Goal: Task Accomplishment & Management: Use online tool/utility

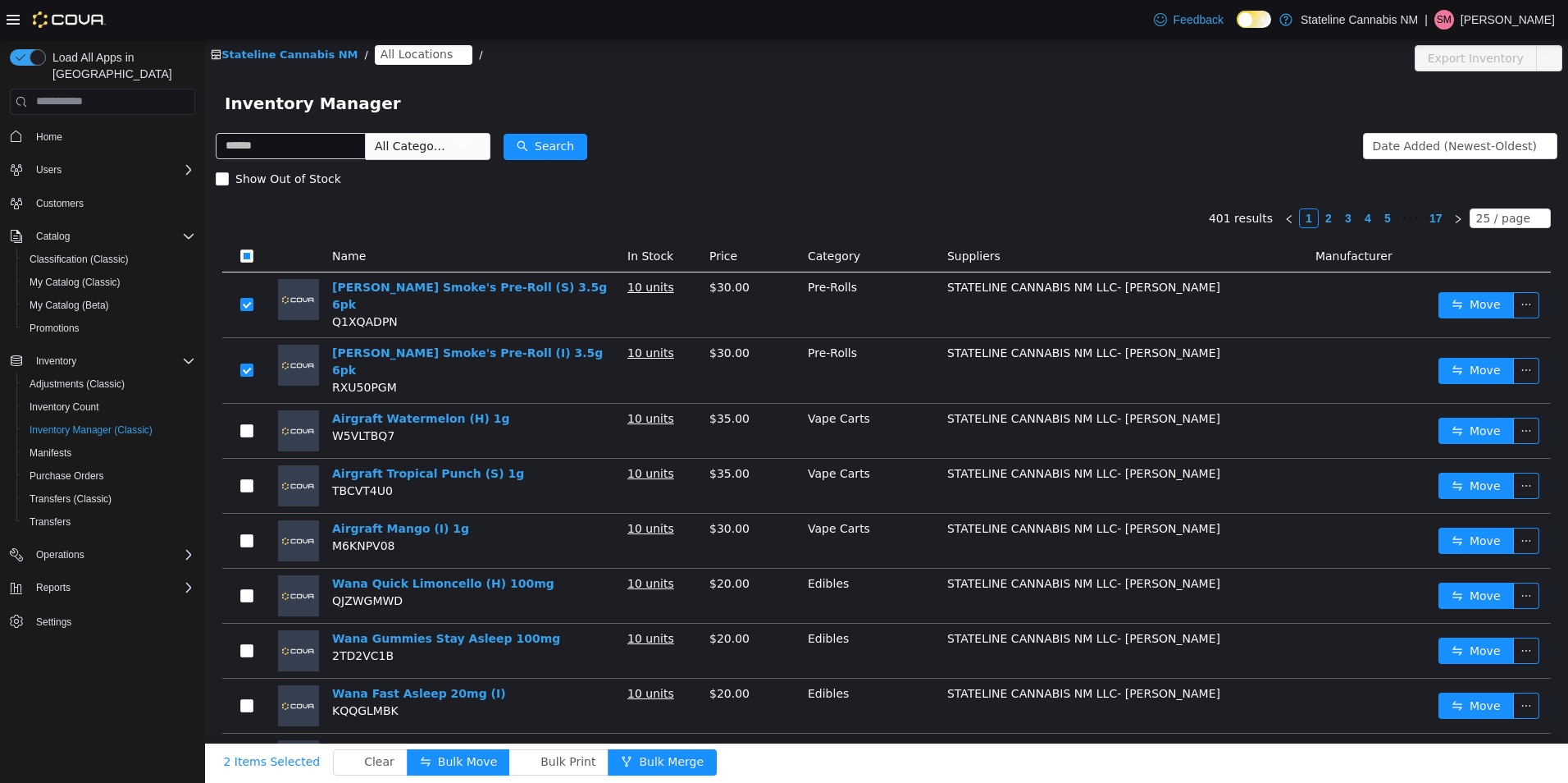
click at [248, 429] on td at bounding box center [246, 430] width 50 height 55
click at [248, 422] on label at bounding box center [246, 430] width 13 height 18
click at [429, 758] on button "Bulk Move" at bounding box center [458, 761] width 103 height 26
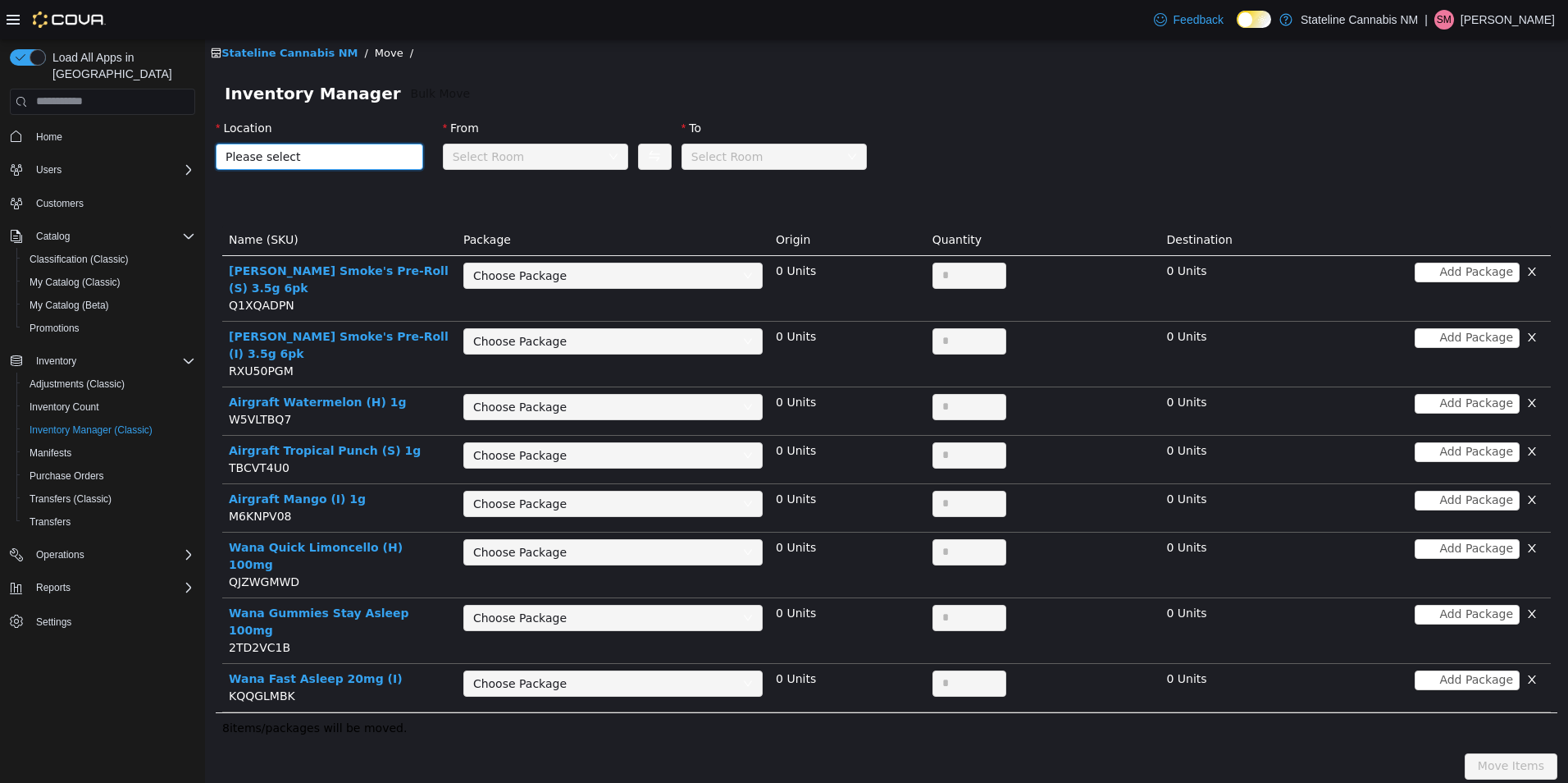
click at [346, 152] on span "Please select" at bounding box center [310, 156] width 169 height 17
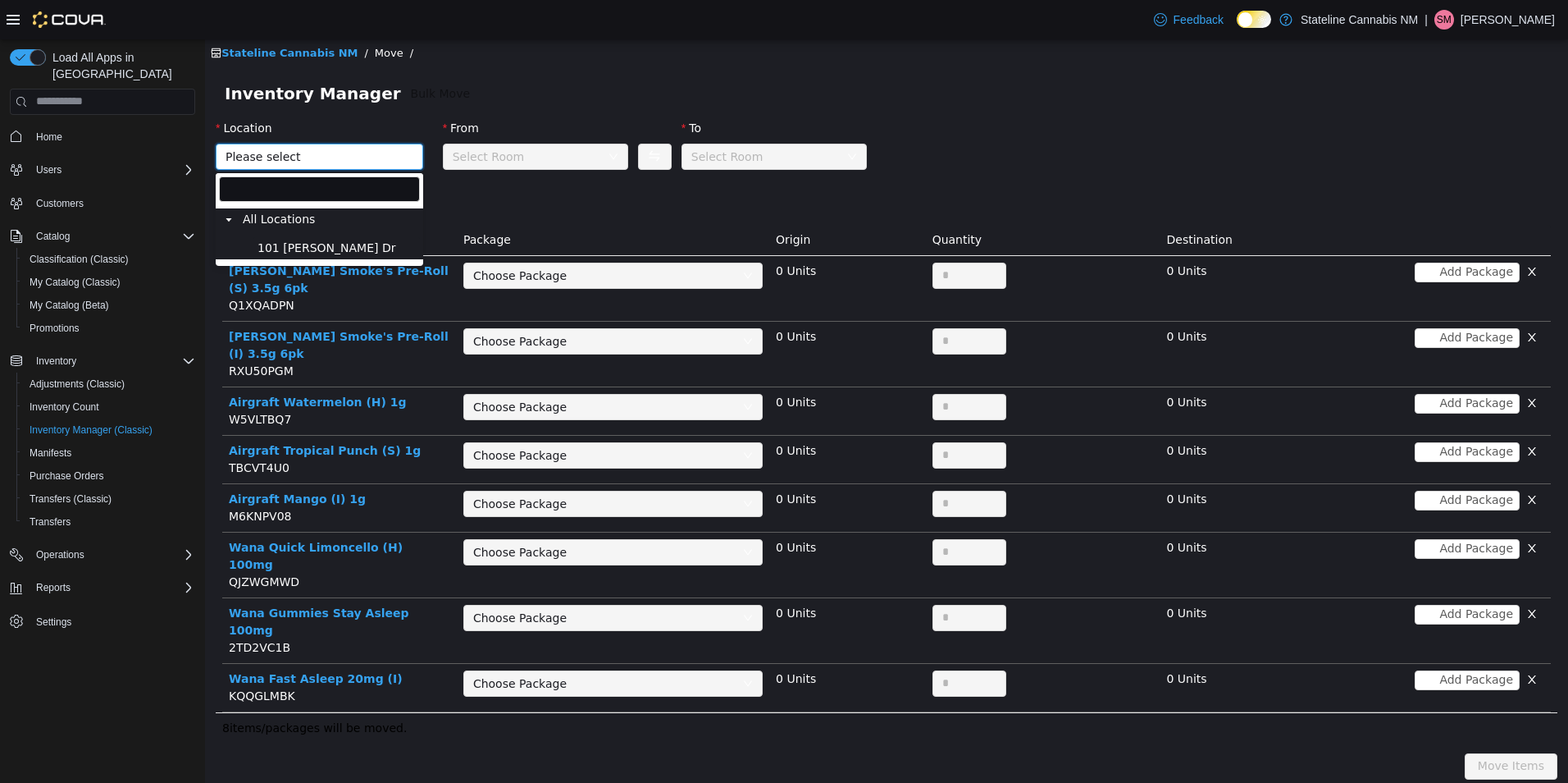
click at [367, 244] on span "101 [PERSON_NAME] Dr" at bounding box center [336, 247] width 166 height 22
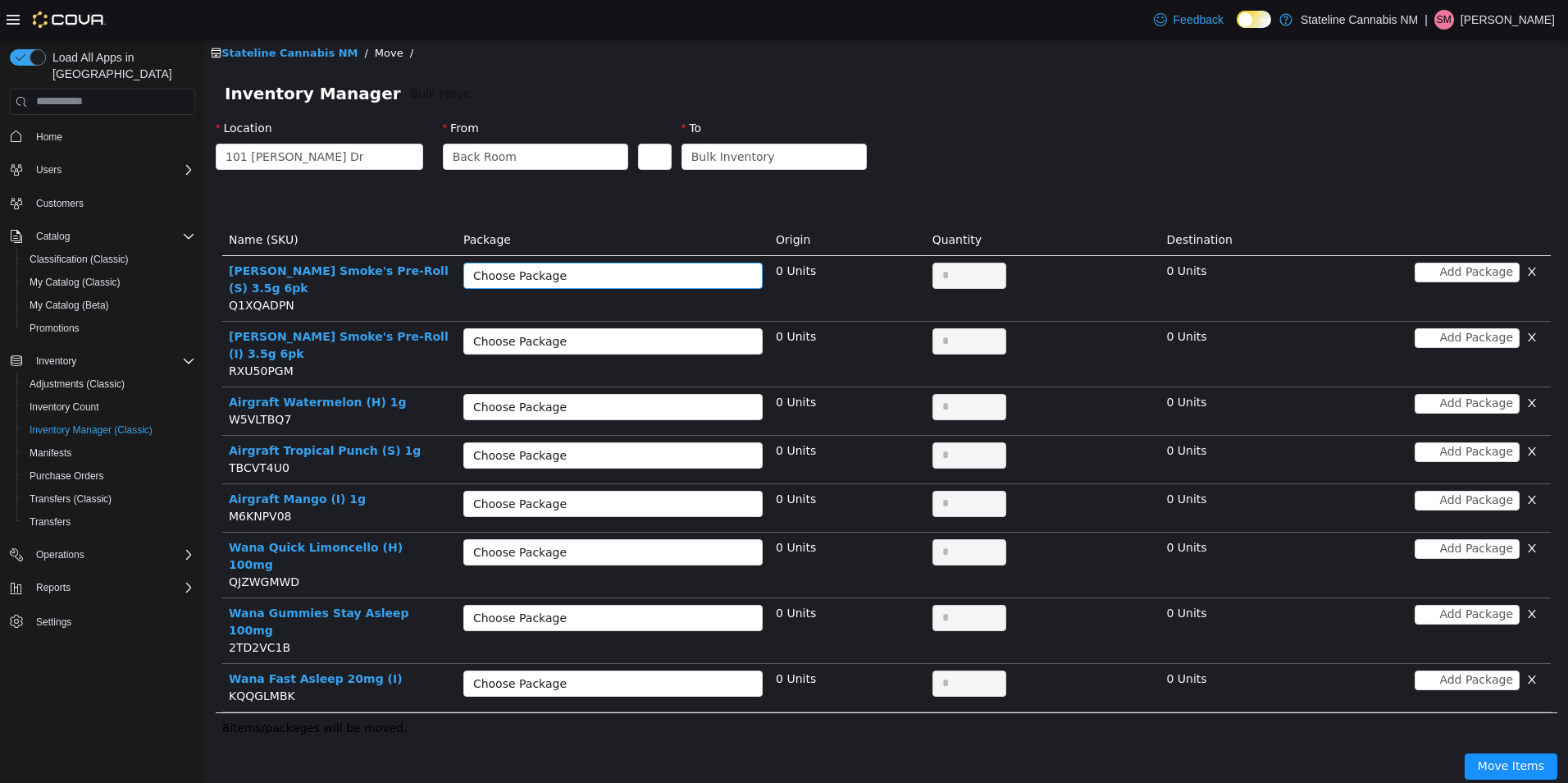
click at [622, 277] on div "Choose Package" at bounding box center [603, 275] width 262 height 17
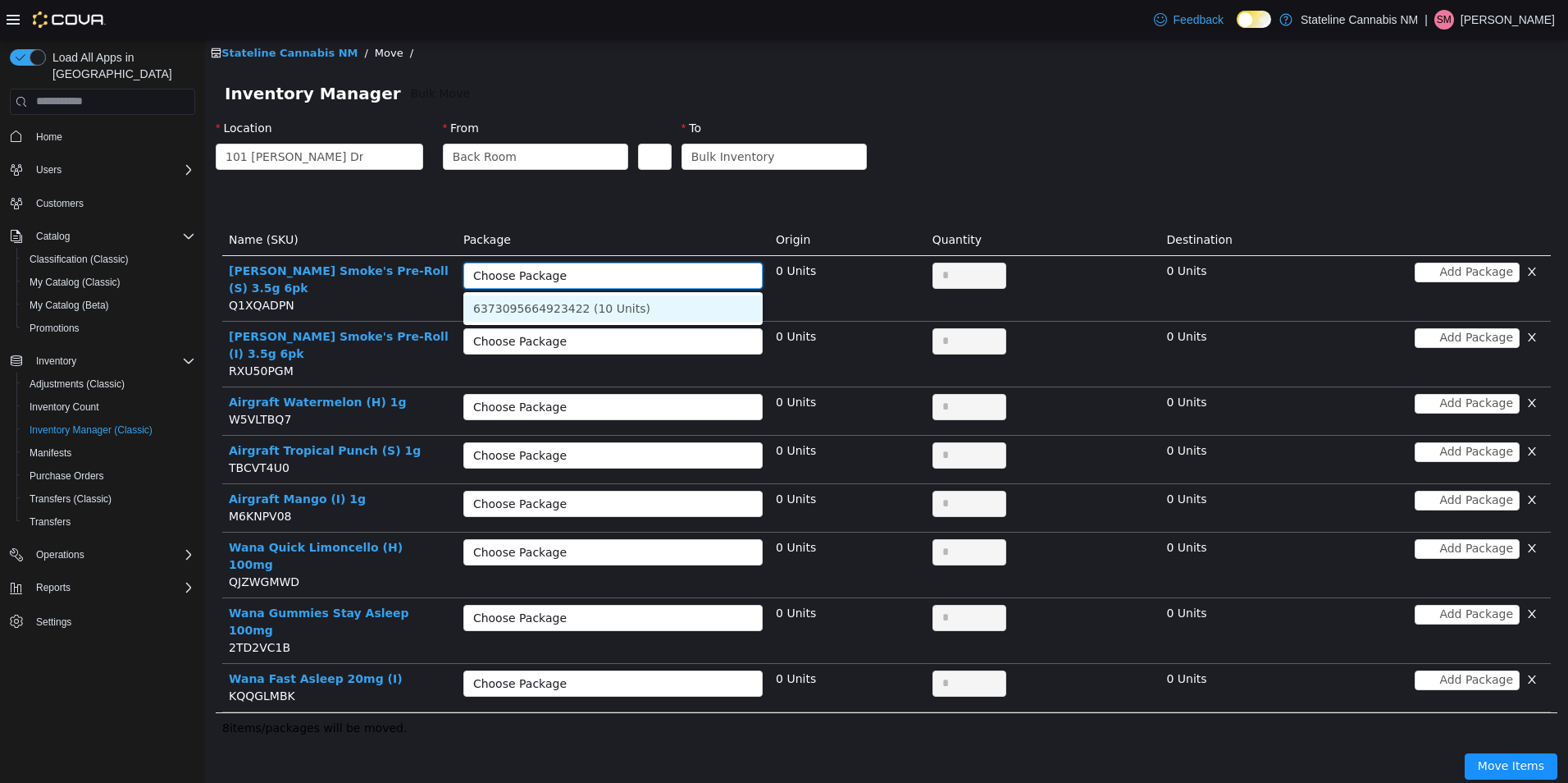
click at [628, 305] on li "6373095664923422 (10 Units)" at bounding box center [613, 307] width 300 height 26
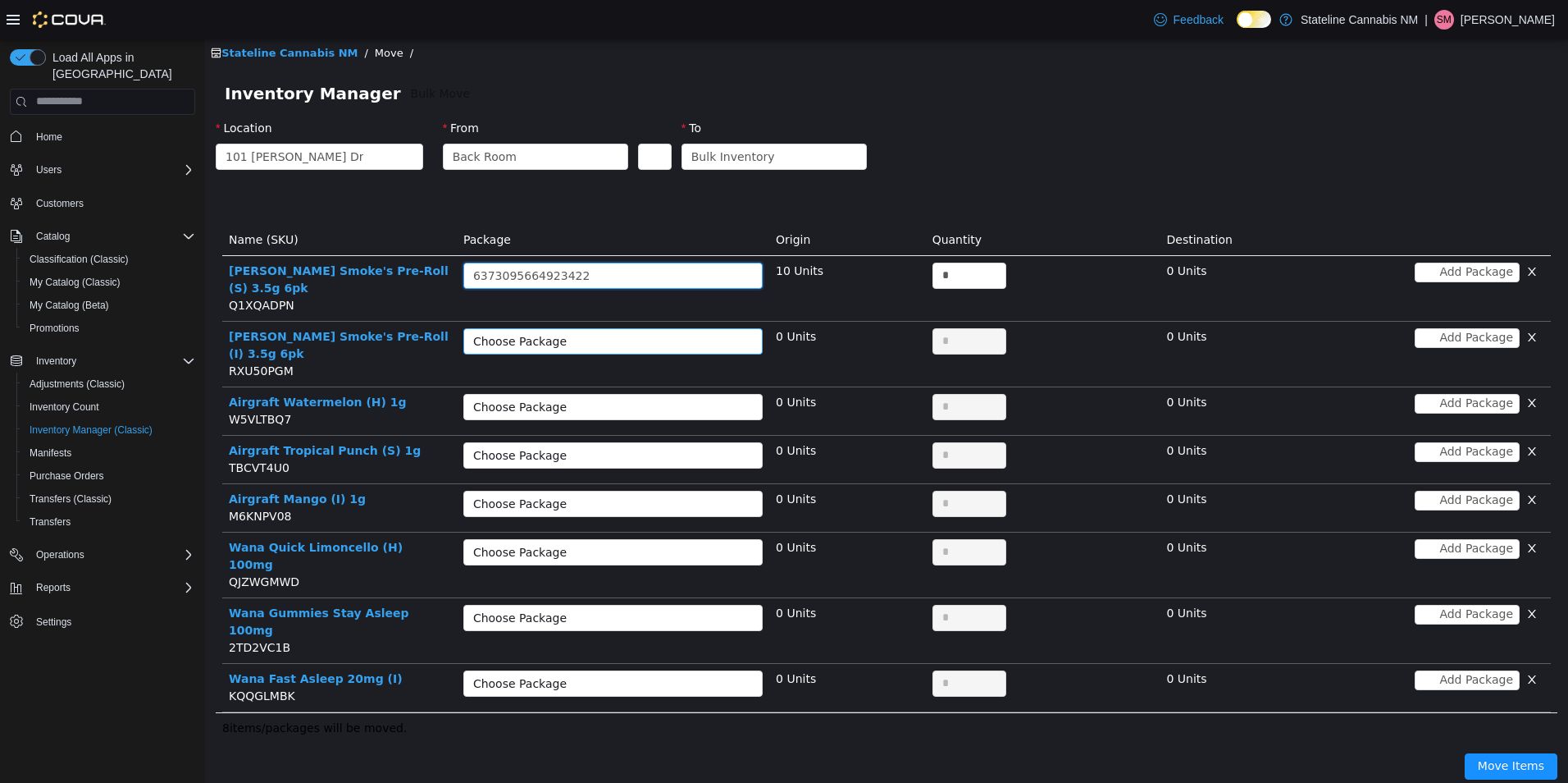
click at [619, 332] on div "Choose Package" at bounding box center [603, 340] width 262 height 17
click at [621, 360] on li "4986306611783655 (10 Units)" at bounding box center [613, 355] width 300 height 26
click at [621, 393] on div "Choose Package" at bounding box center [607, 405] width 269 height 24
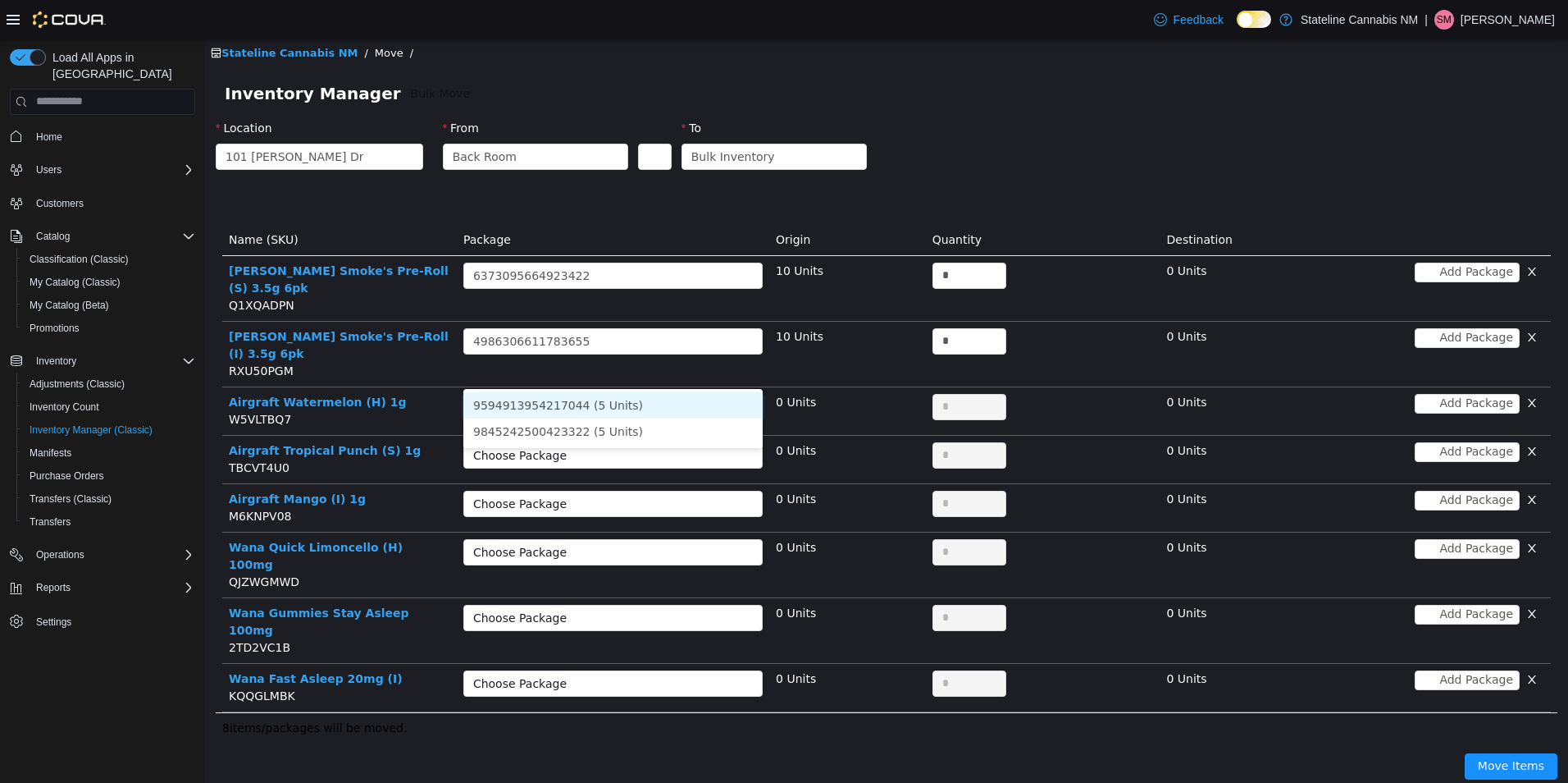
click at [621, 401] on li "9594913954217044 (5 Units)" at bounding box center [613, 404] width 300 height 26
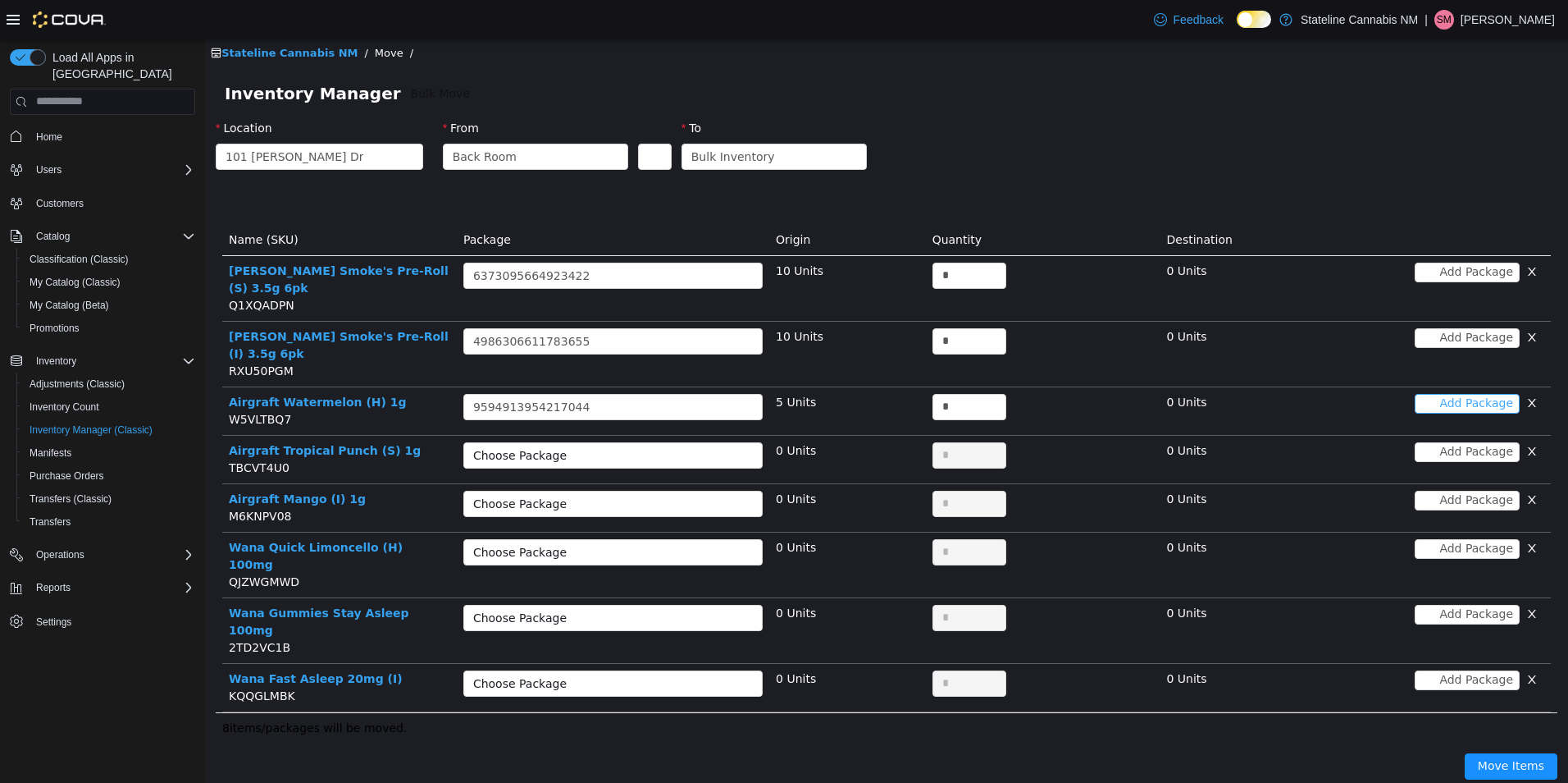
click at [1430, 393] on button "Add Package" at bounding box center [1467, 403] width 105 height 19
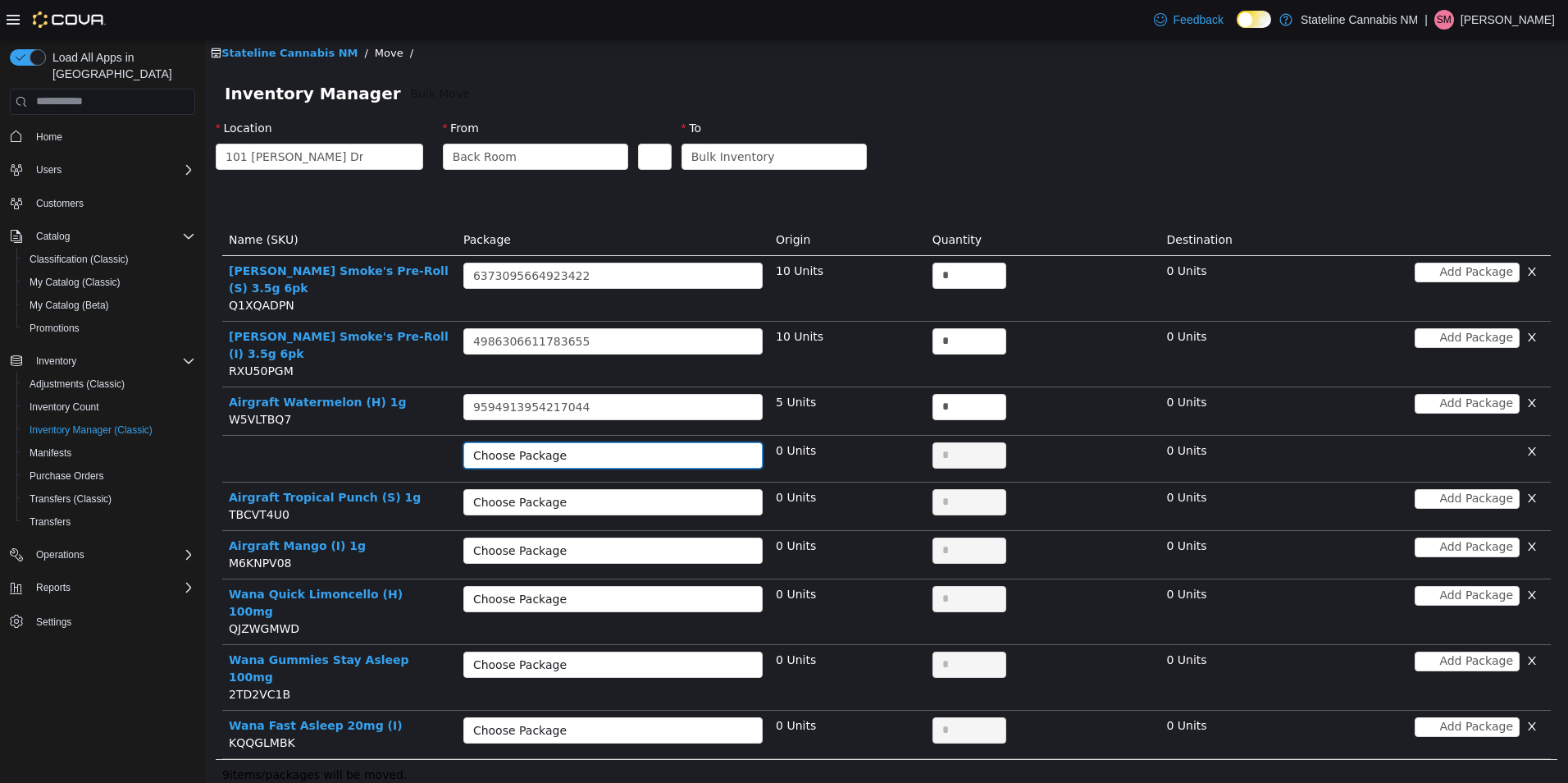
click at [593, 442] on div "Choose Package" at bounding box center [607, 454] width 269 height 24
click at [589, 458] on li "9845242500423322 (5 Units)" at bounding box center [609, 453] width 297 height 26
click at [587, 493] on div "Choose Package" at bounding box center [603, 501] width 262 height 17
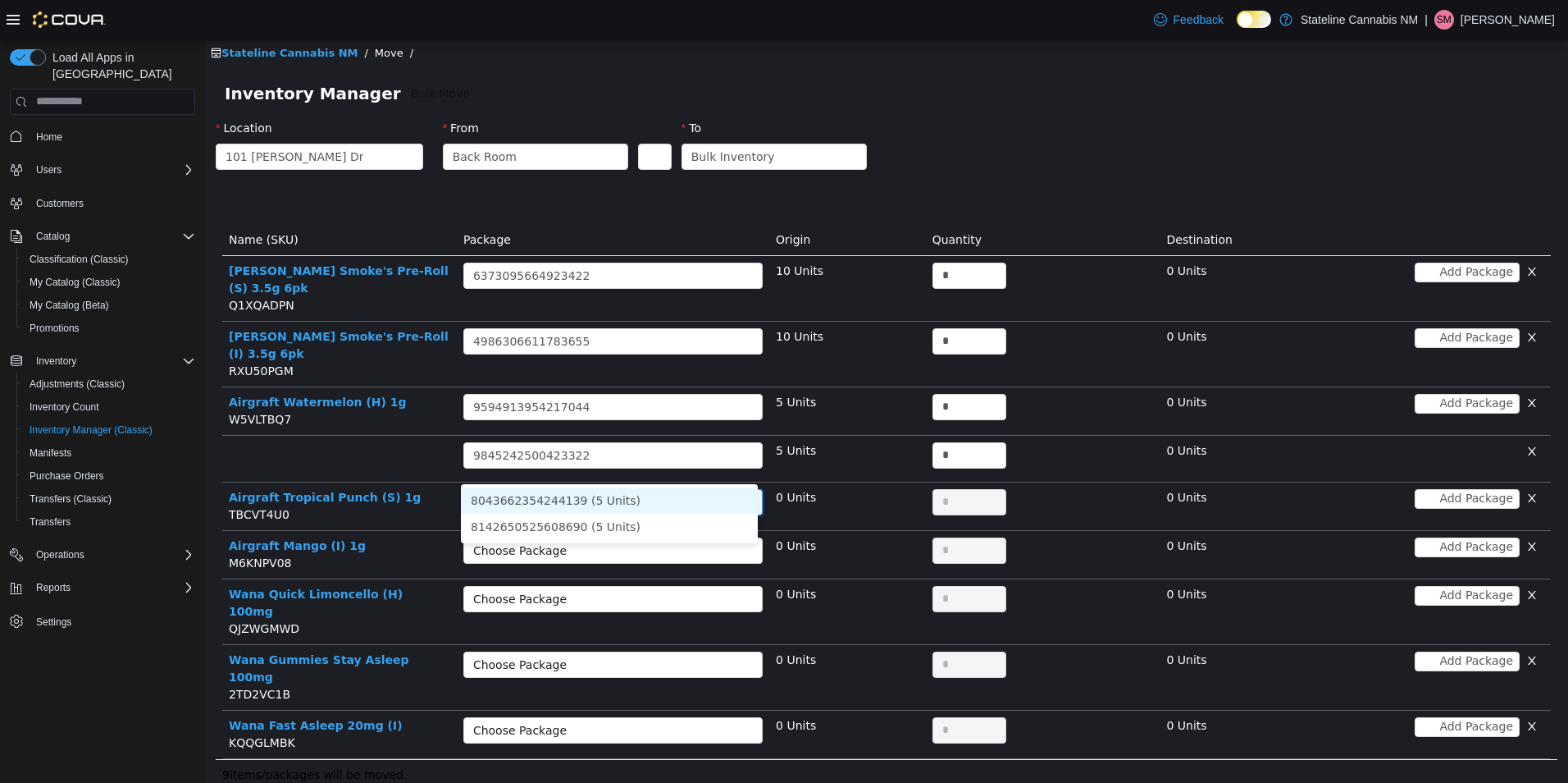
click at [586, 493] on li "8043662354244139 (5 Units)" at bounding box center [609, 500] width 297 height 26
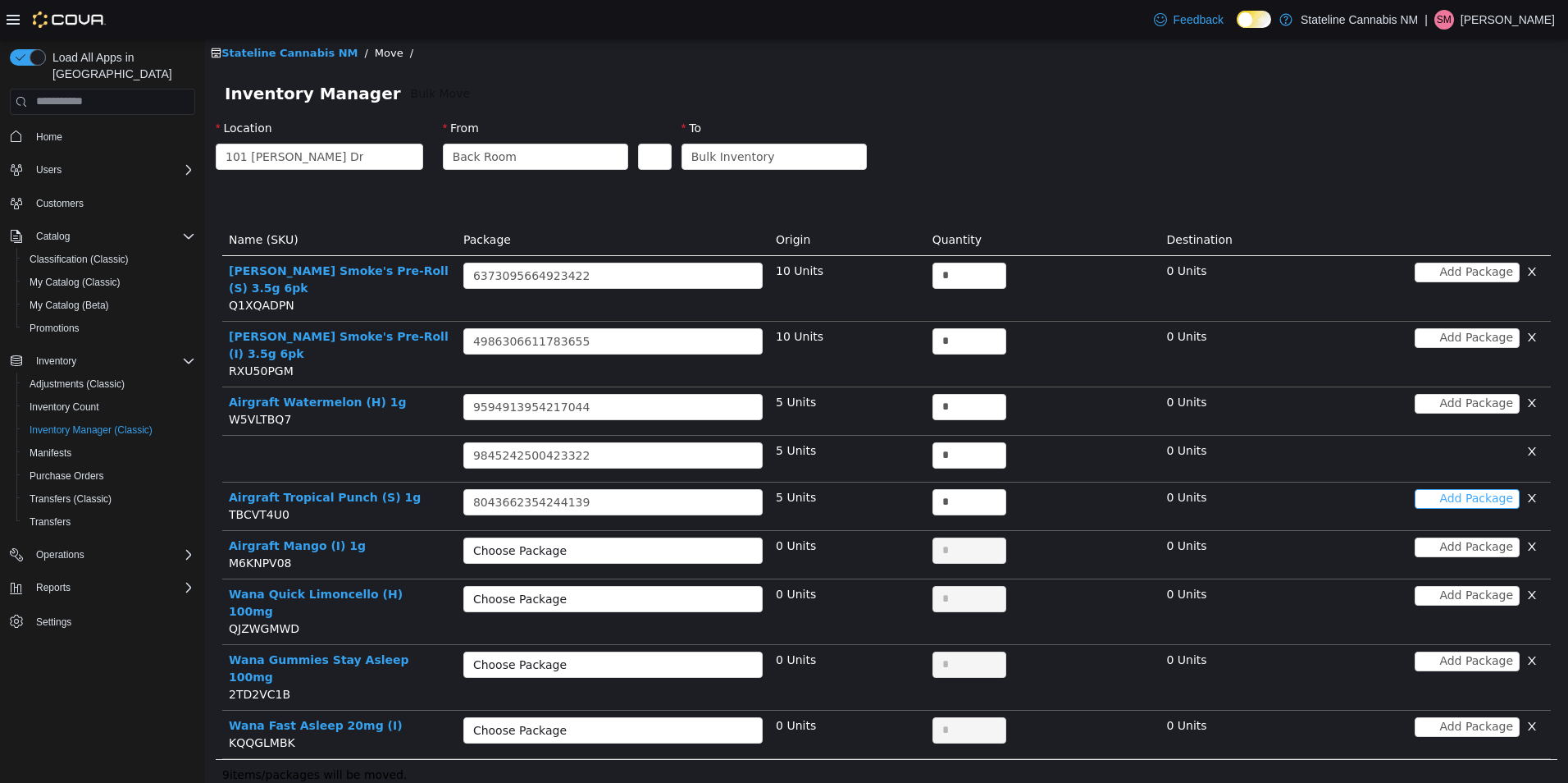
click at [1461, 488] on button "Add Package" at bounding box center [1467, 498] width 105 height 19
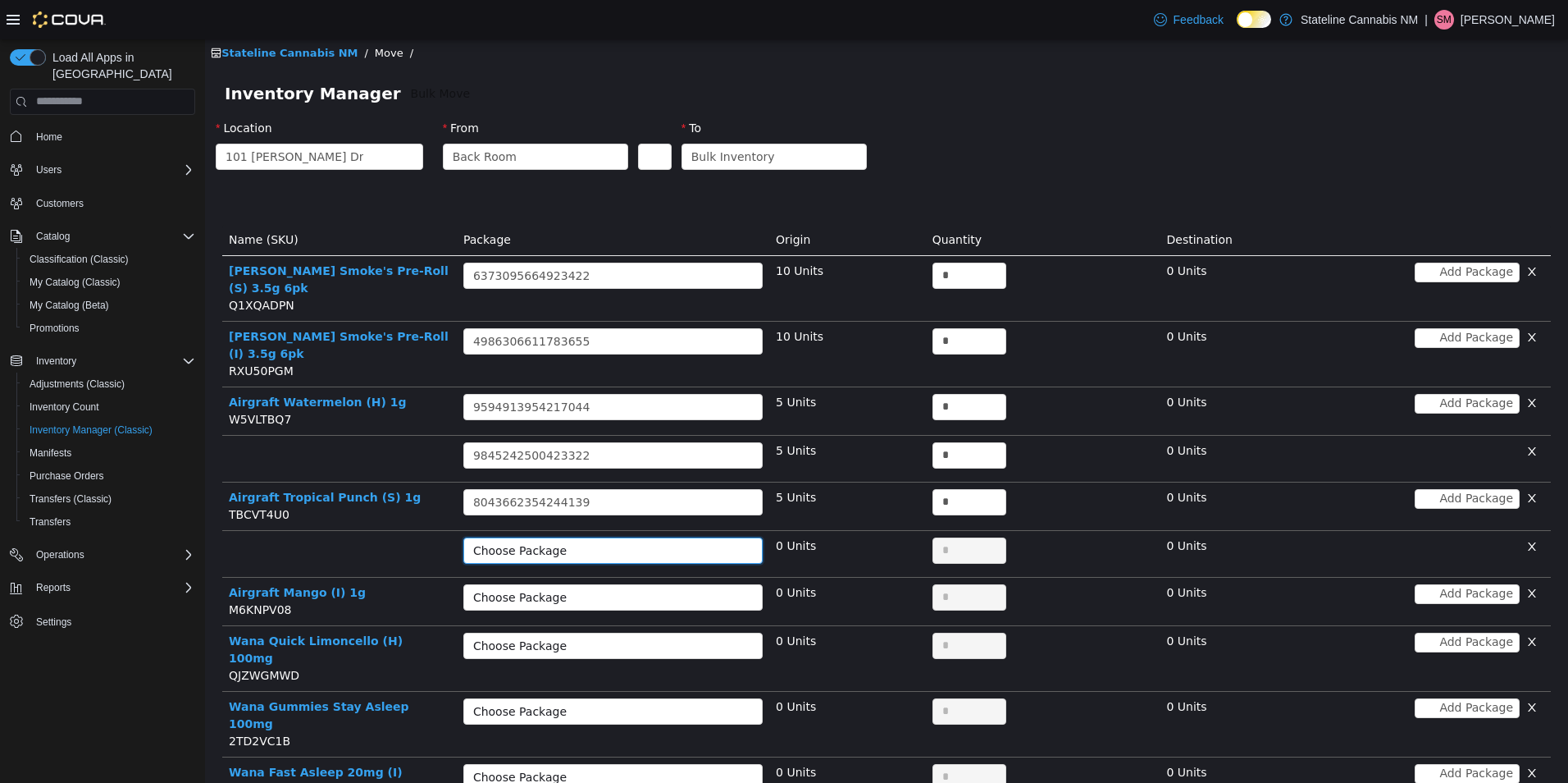
click at [685, 541] on div "Choose Package" at bounding box center [603, 549] width 262 height 17
click at [687, 558] on li "8142650525608690 (5 Units)" at bounding box center [609, 547] width 297 height 26
click at [734, 584] on div "Choose Package" at bounding box center [607, 596] width 269 height 24
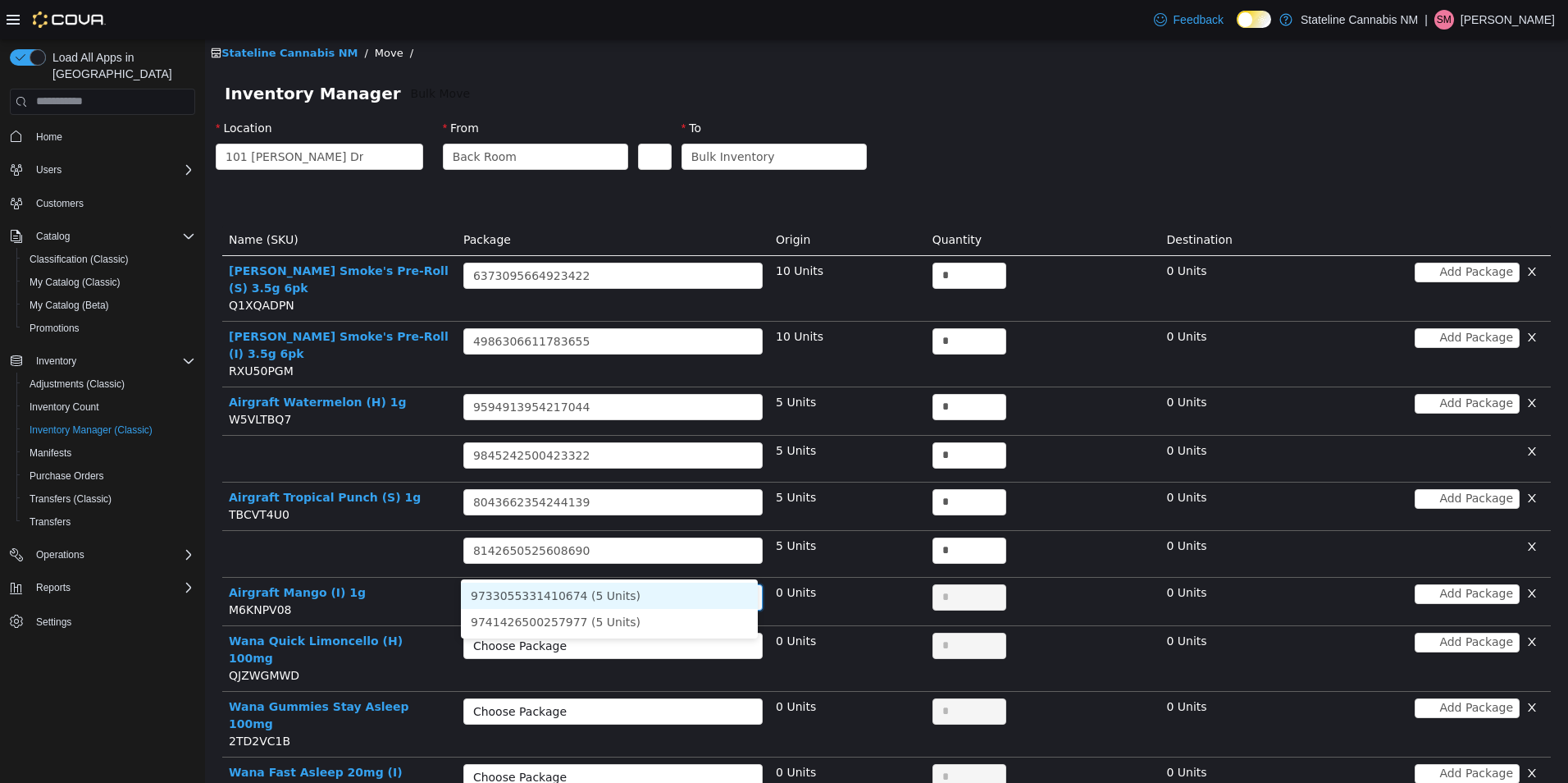
click at [700, 587] on li "9733055331410674 (5 Units)" at bounding box center [609, 594] width 297 height 26
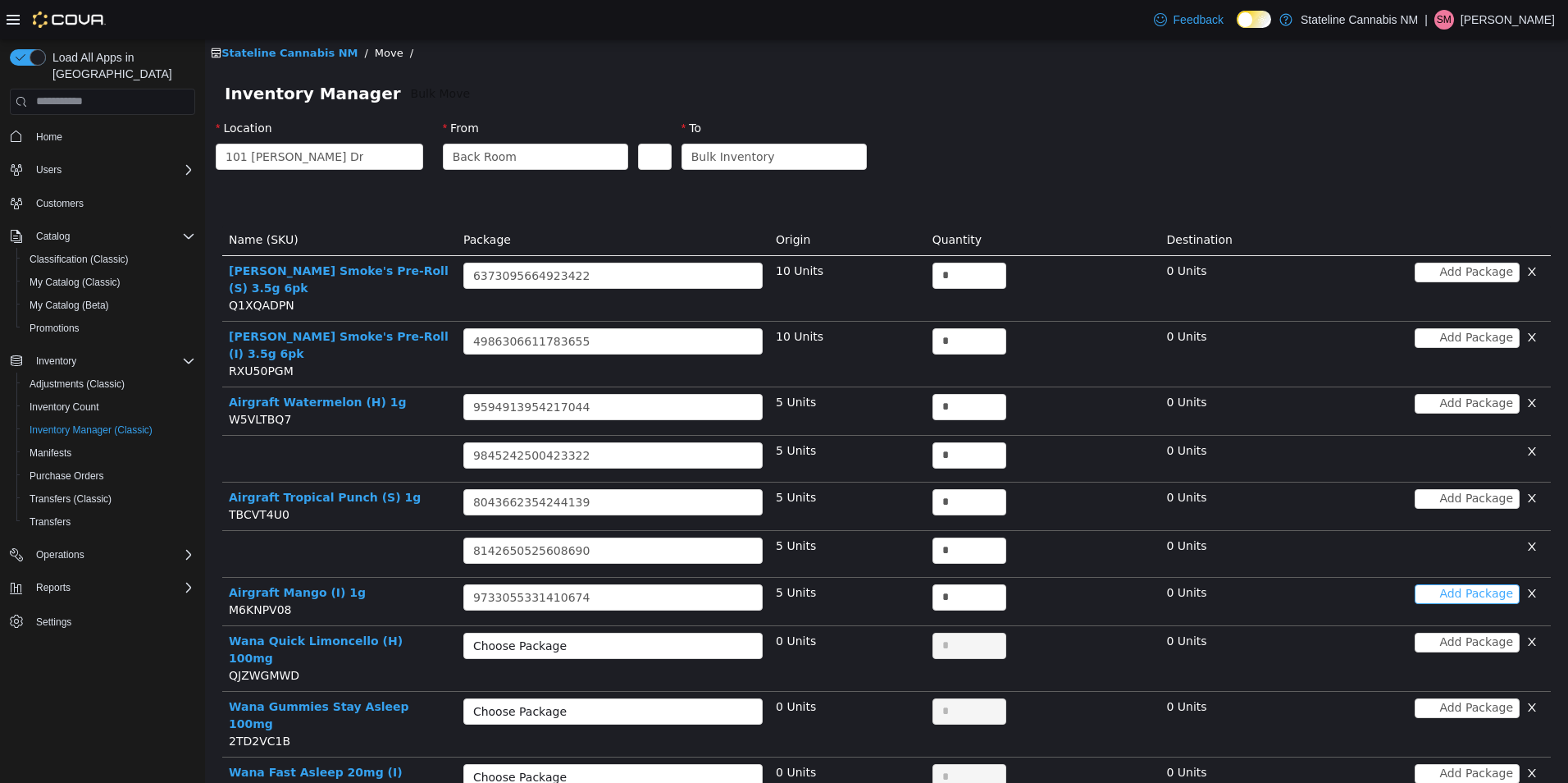
drag, startPoint x: 1478, startPoint y: 566, endPoint x: 1332, endPoint y: 581, distance: 146.8
click at [1477, 577] on td "Add Package" at bounding box center [1433, 601] width 235 height 49
click at [1431, 583] on button "Add Package" at bounding box center [1467, 593] width 105 height 19
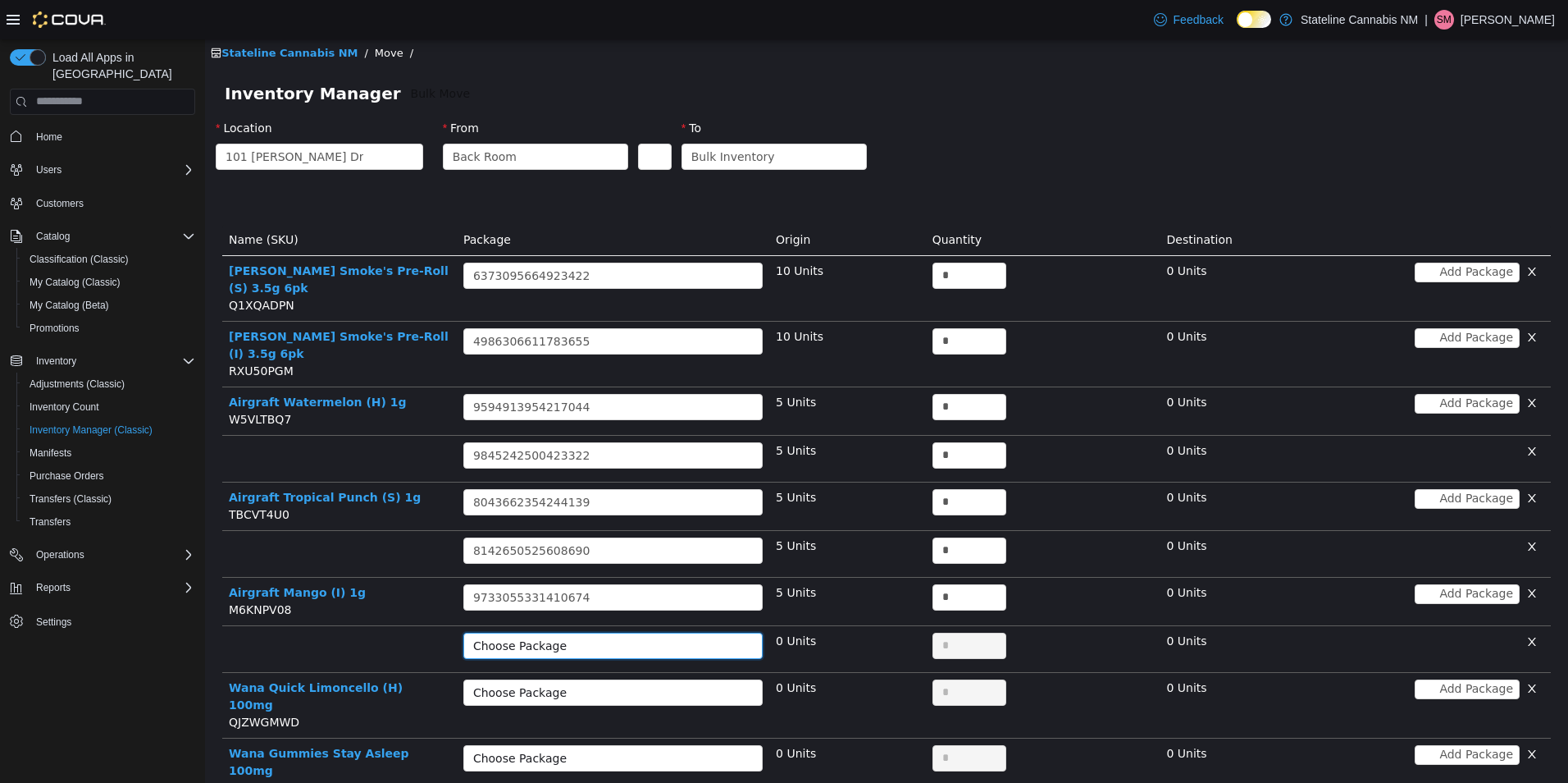
click at [557, 632] on div "Choose Package" at bounding box center [613, 645] width 300 height 26
click at [565, 636] on li "9741426500257977 (5 Units)" at bounding box center [609, 643] width 297 height 26
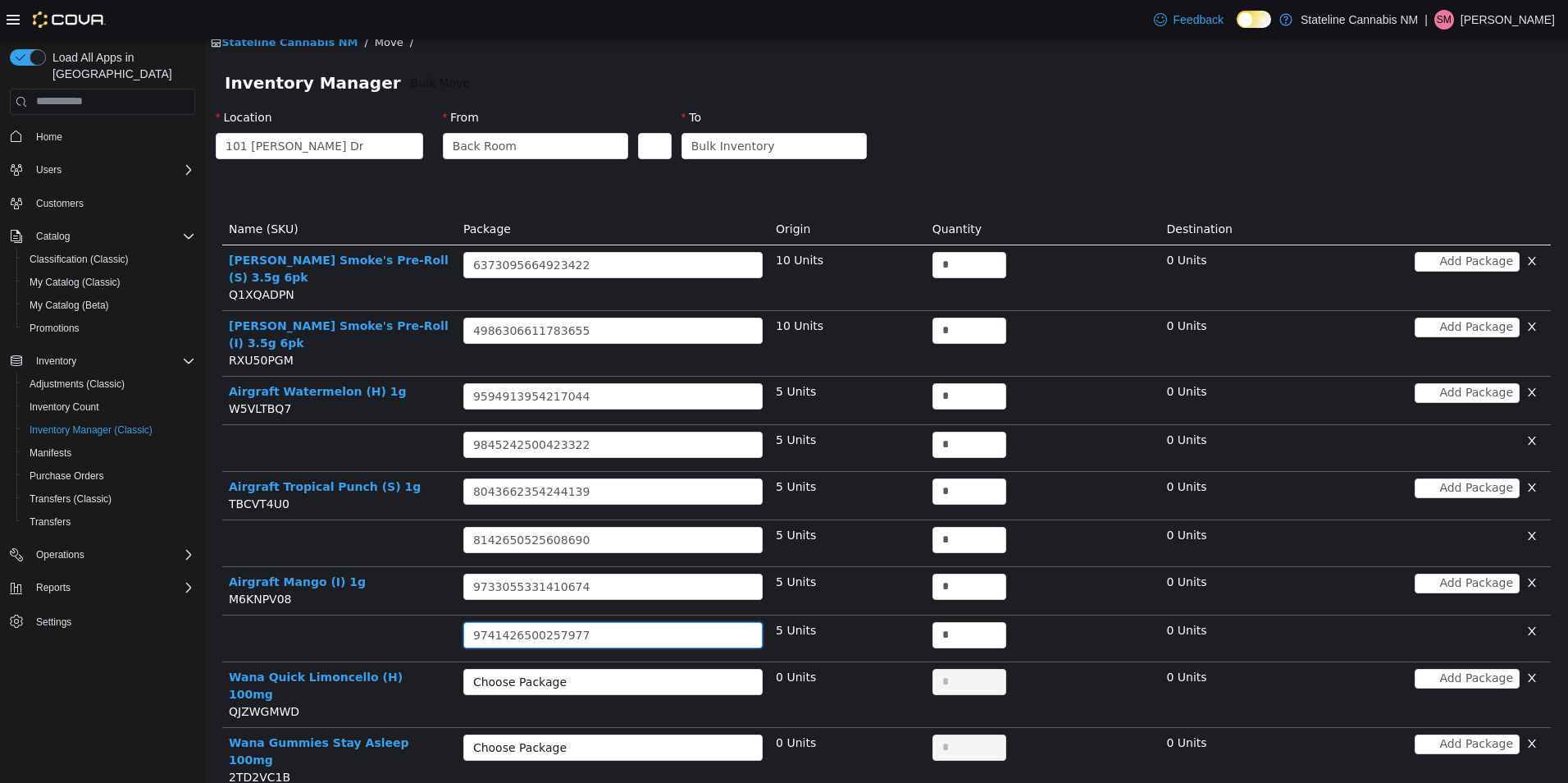
scroll to position [107, 0]
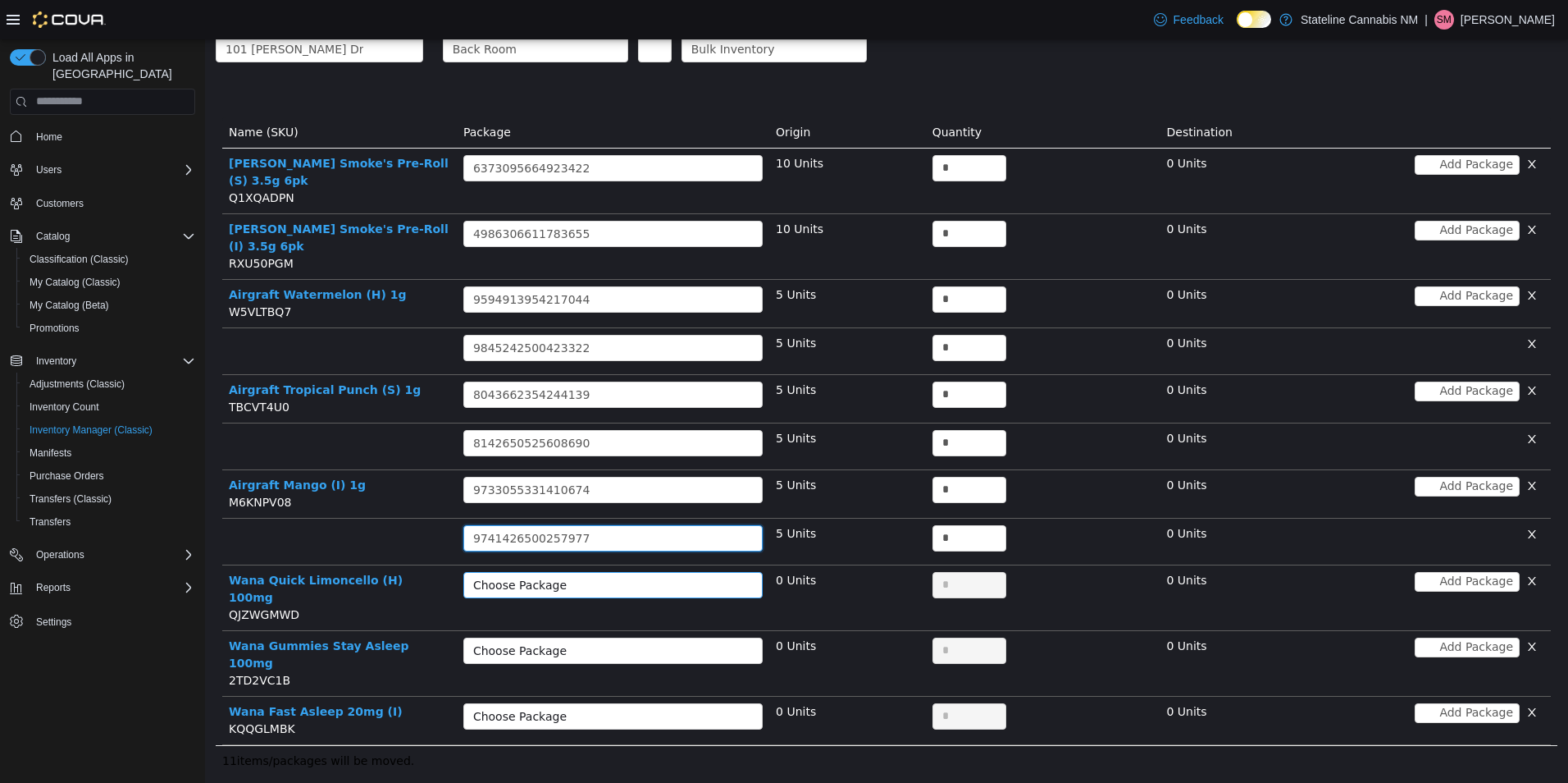
drag, startPoint x: 581, startPoint y: 551, endPoint x: 581, endPoint y: 562, distance: 11.0
click at [581, 576] on div "Choose Package" at bounding box center [603, 583] width 262 height 17
click at [582, 578] on li "8703878699297162 (10 Units)" at bounding box center [609, 582] width 297 height 26
click at [693, 637] on div "Choose Package" at bounding box center [613, 653] width 300 height 33
click at [694, 642] on div "Choose Package" at bounding box center [603, 650] width 262 height 17
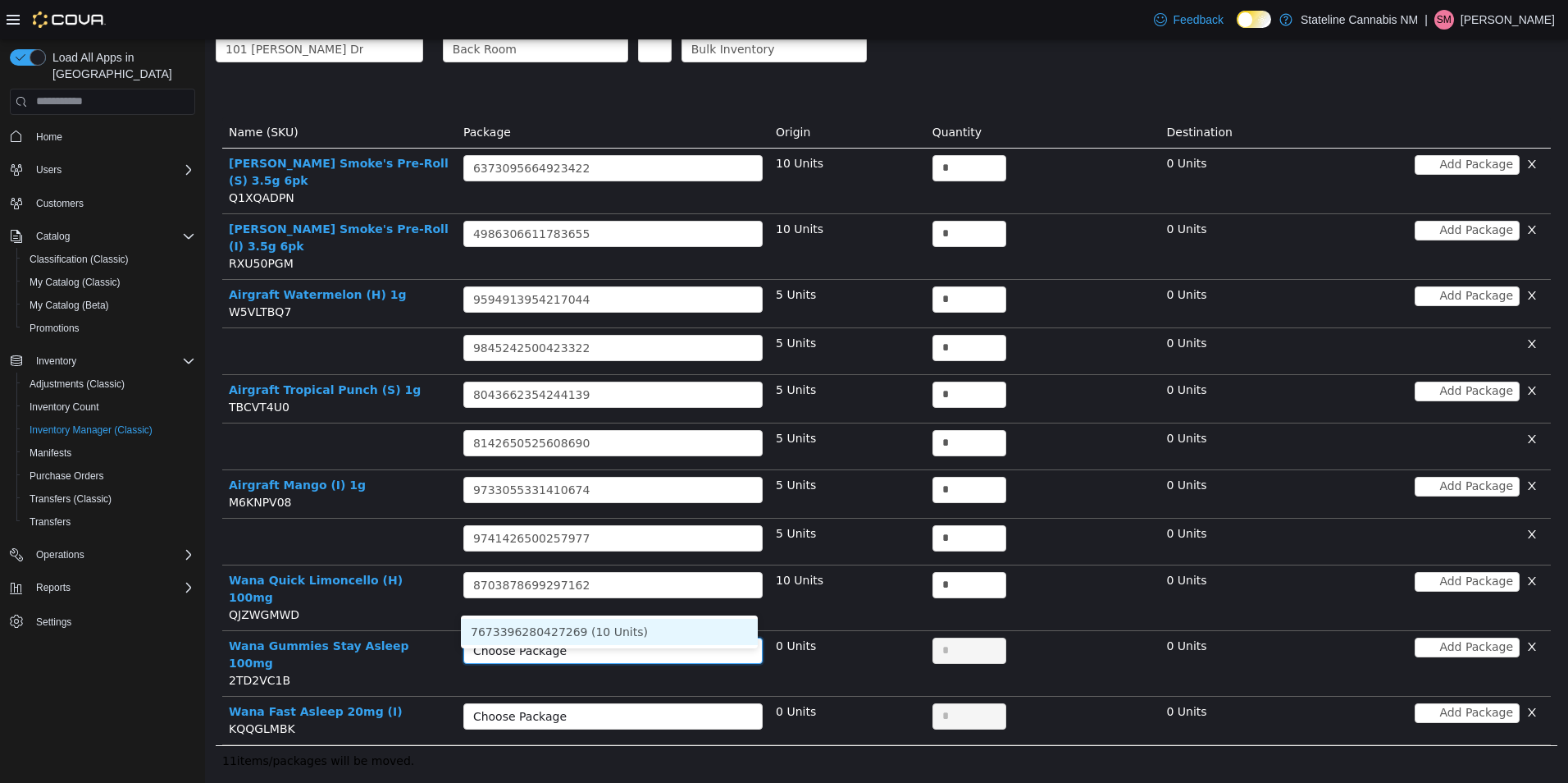
click at [682, 632] on li "7673396280427269 (10 Units)" at bounding box center [609, 630] width 297 height 26
click at [680, 707] on div "Choose Package" at bounding box center [603, 715] width 262 height 17
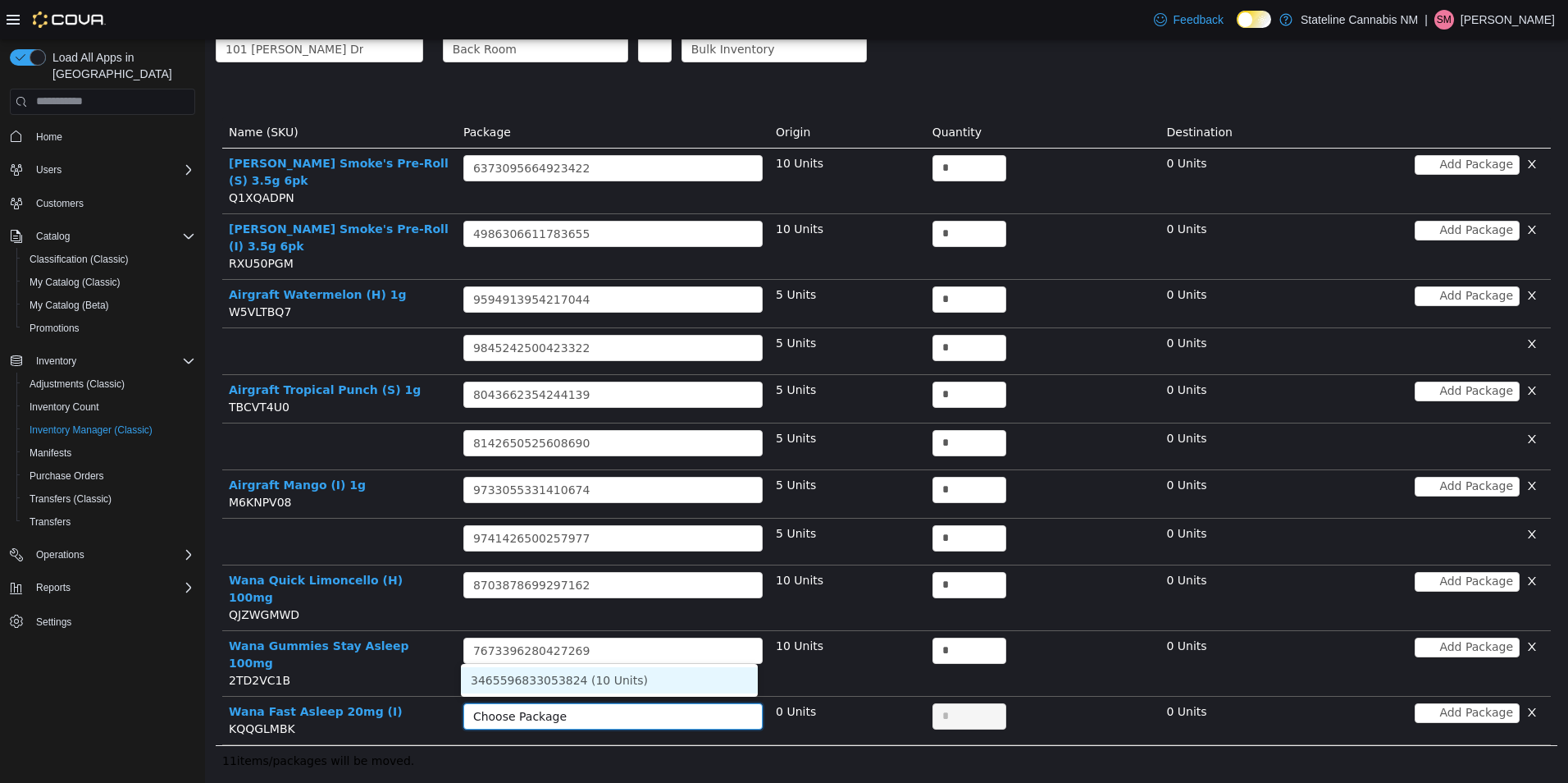
click at [671, 670] on li "3465596833053824 (10 Units)" at bounding box center [609, 679] width 297 height 26
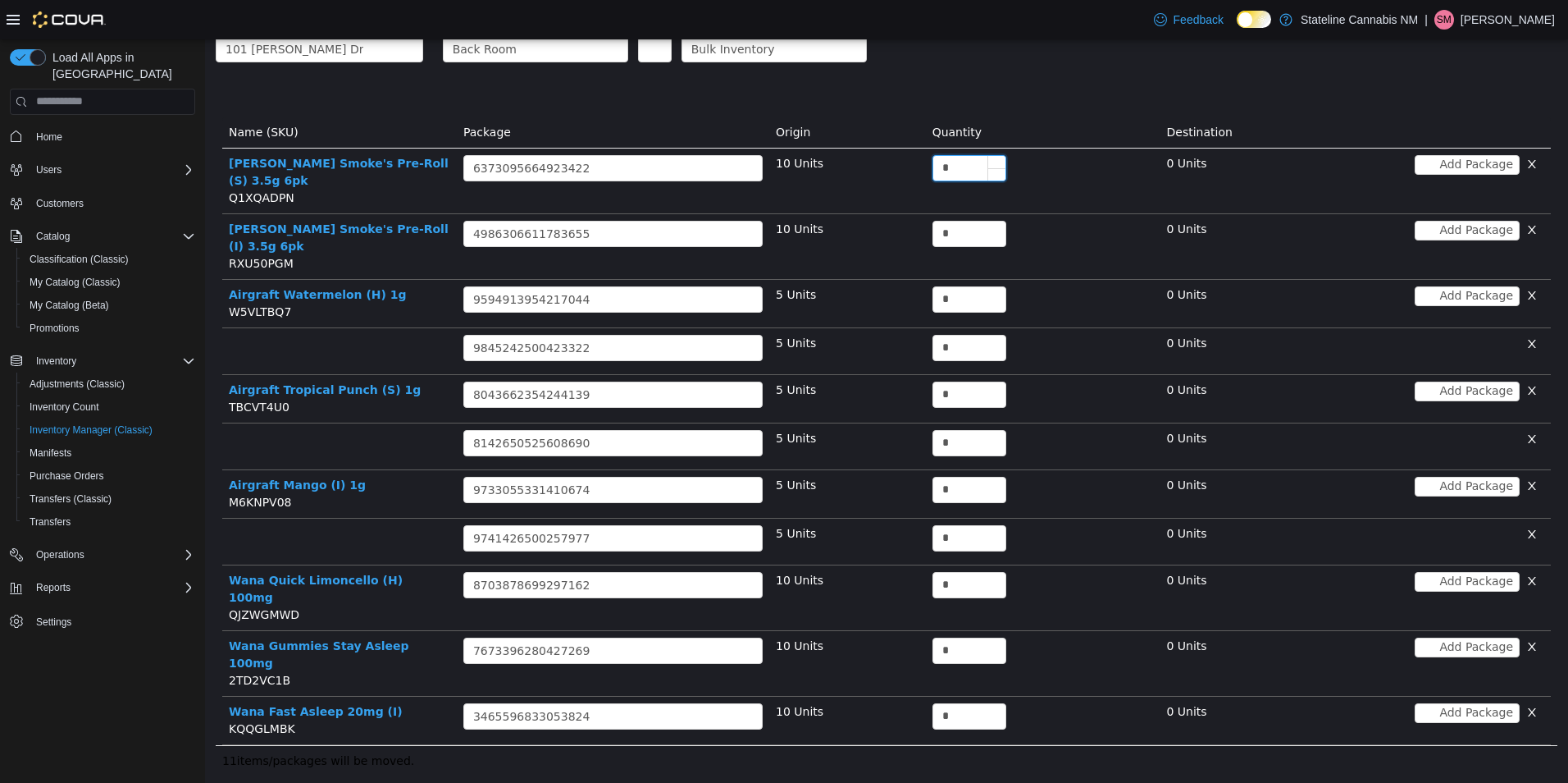
click at [962, 172] on input "*" at bounding box center [969, 167] width 72 height 24
type input "**"
type input "*"
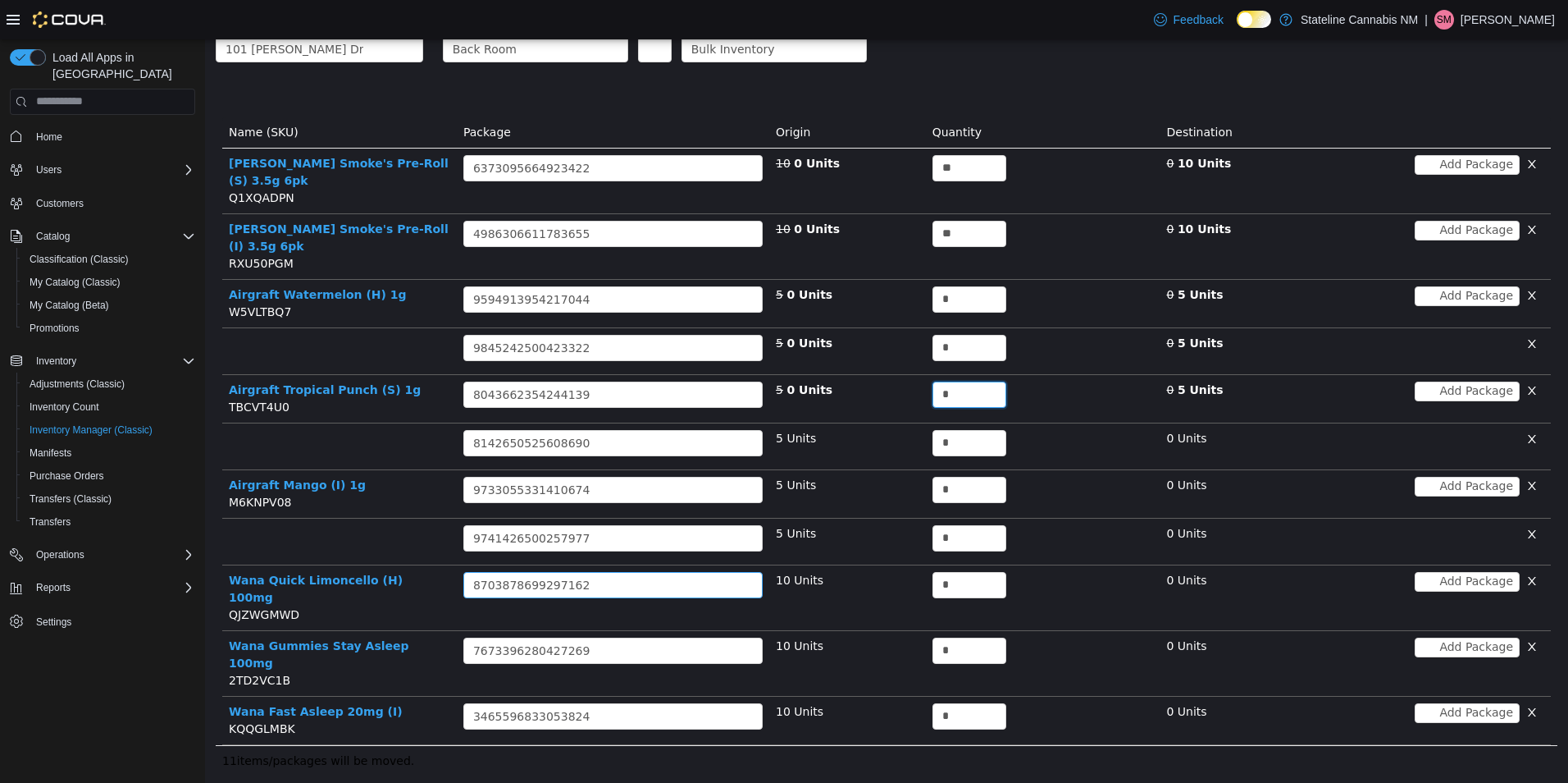
type input "*"
type input "**"
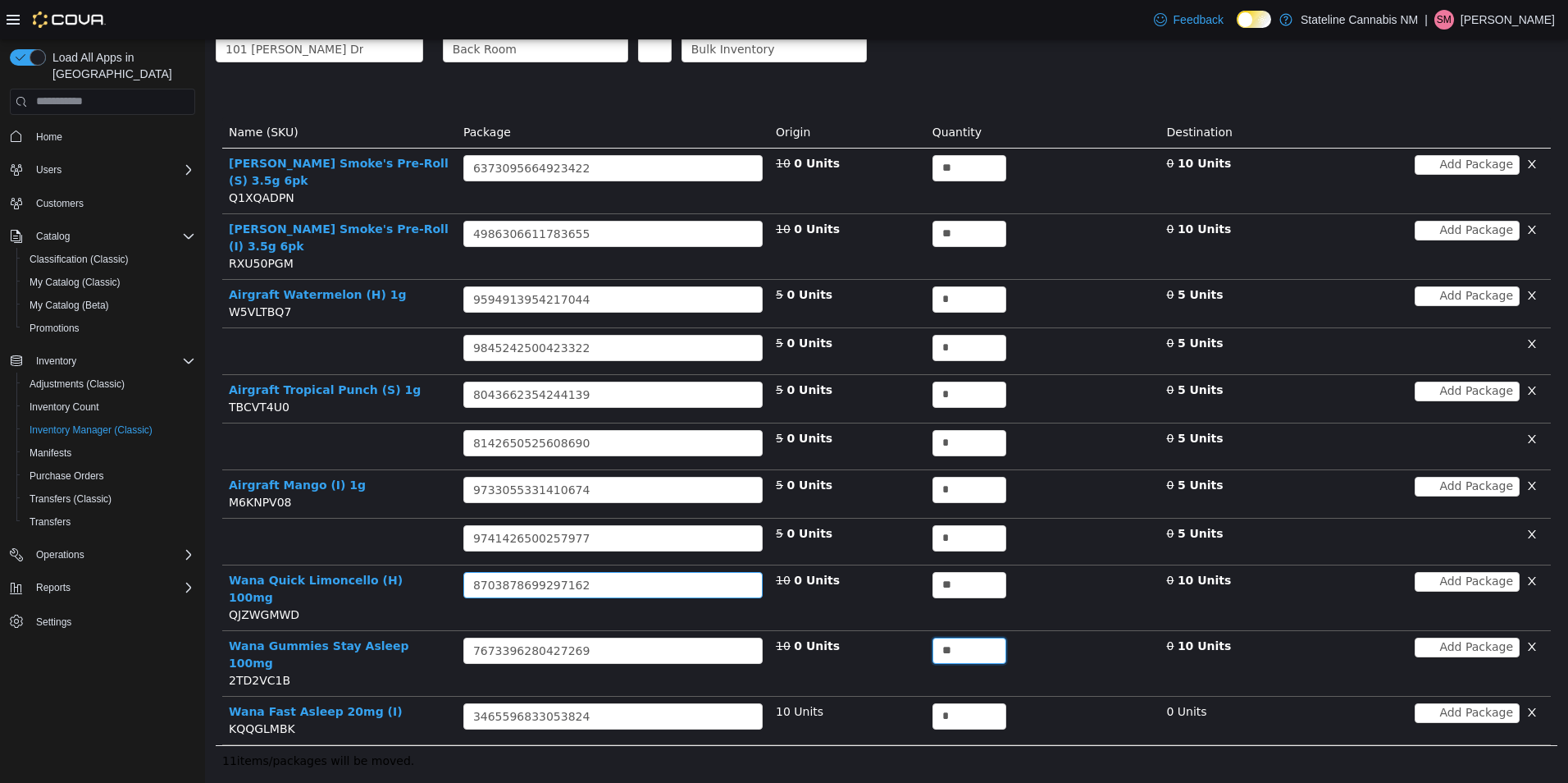
type input "**"
click at [1508, 782] on button "Move Items" at bounding box center [1511, 798] width 92 height 26
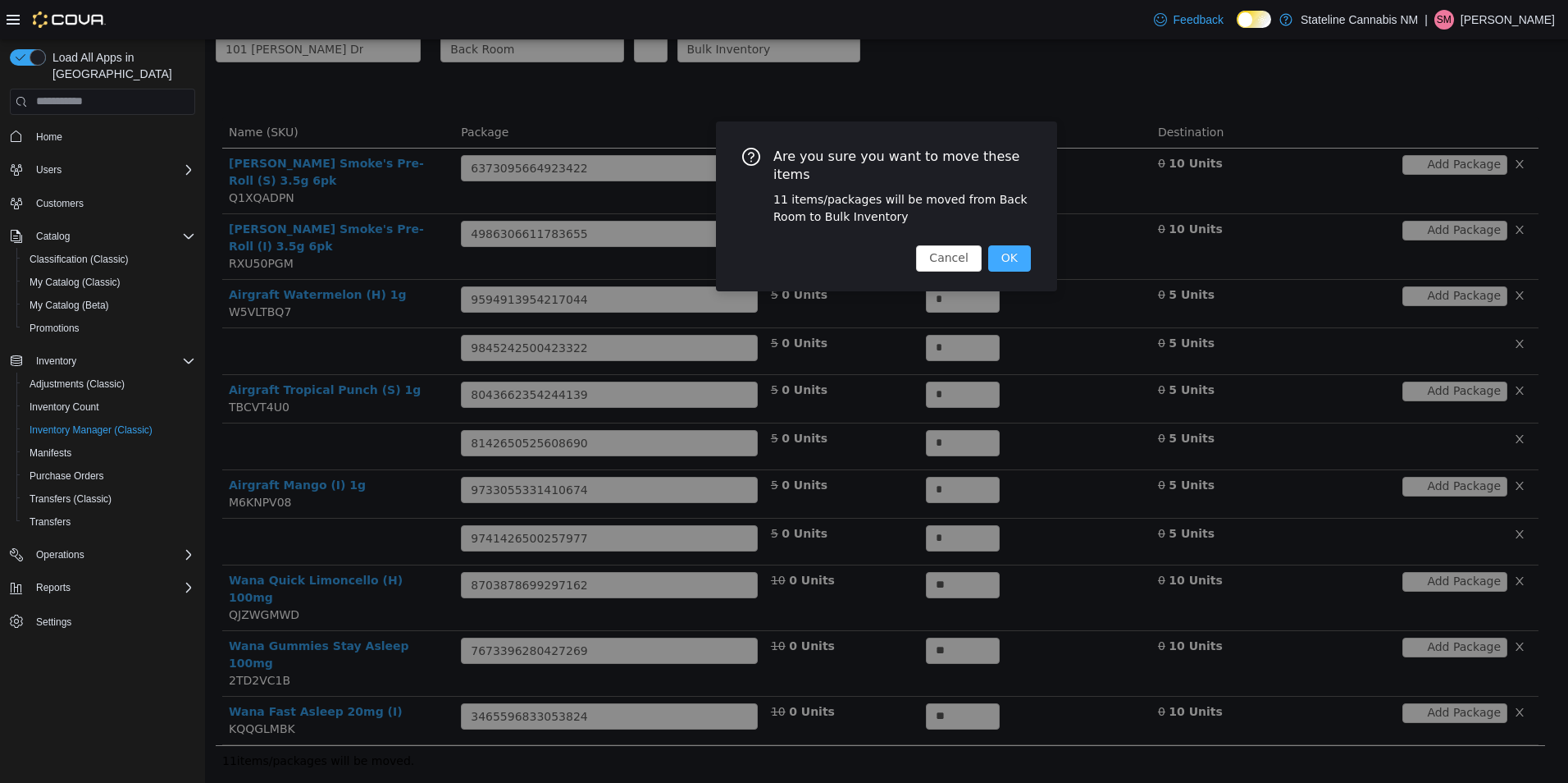
click at [1022, 244] on button "OK" at bounding box center [1009, 257] width 43 height 26
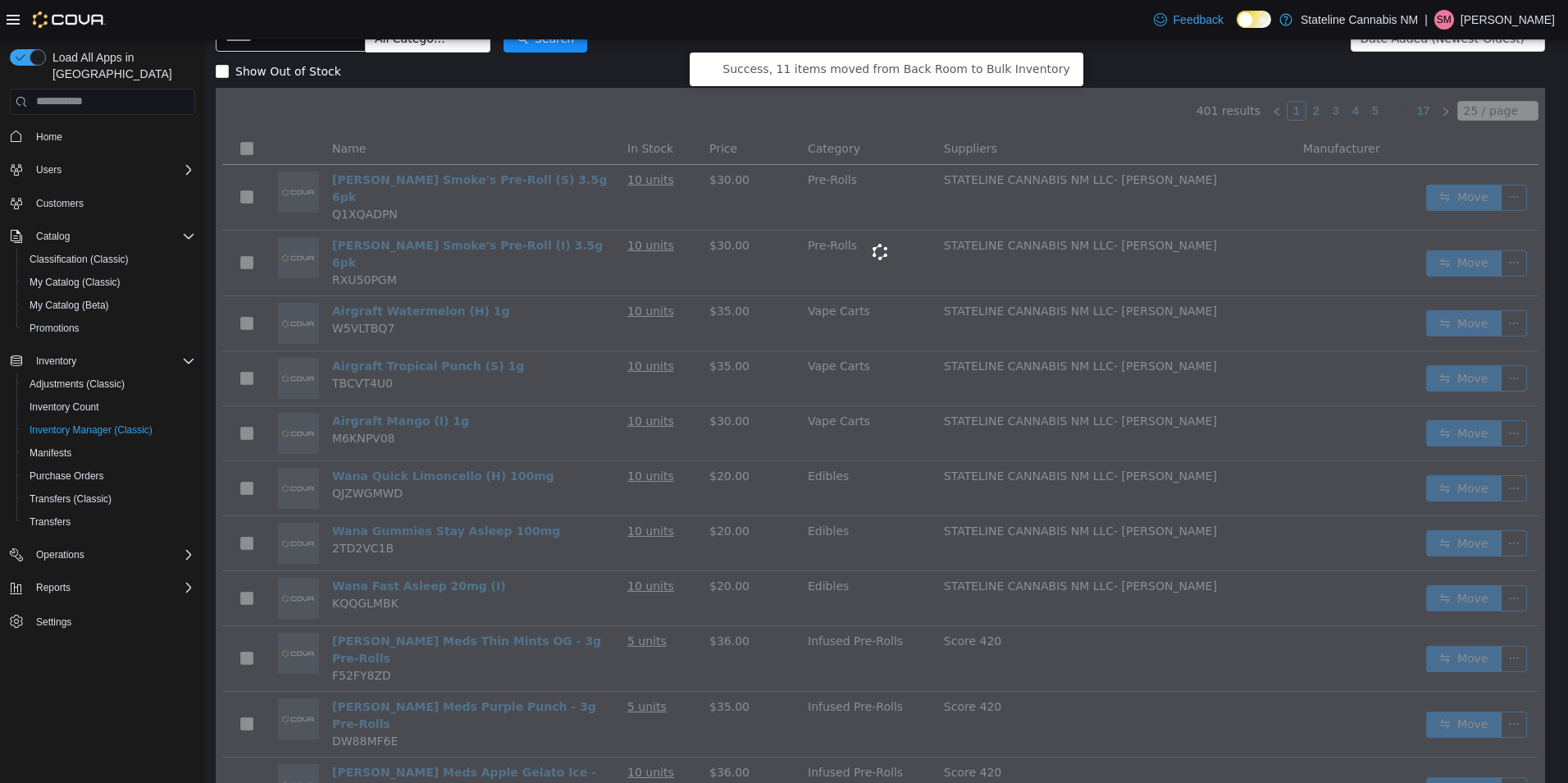
scroll to position [93, 0]
